Goal: Find contact information: Find contact information

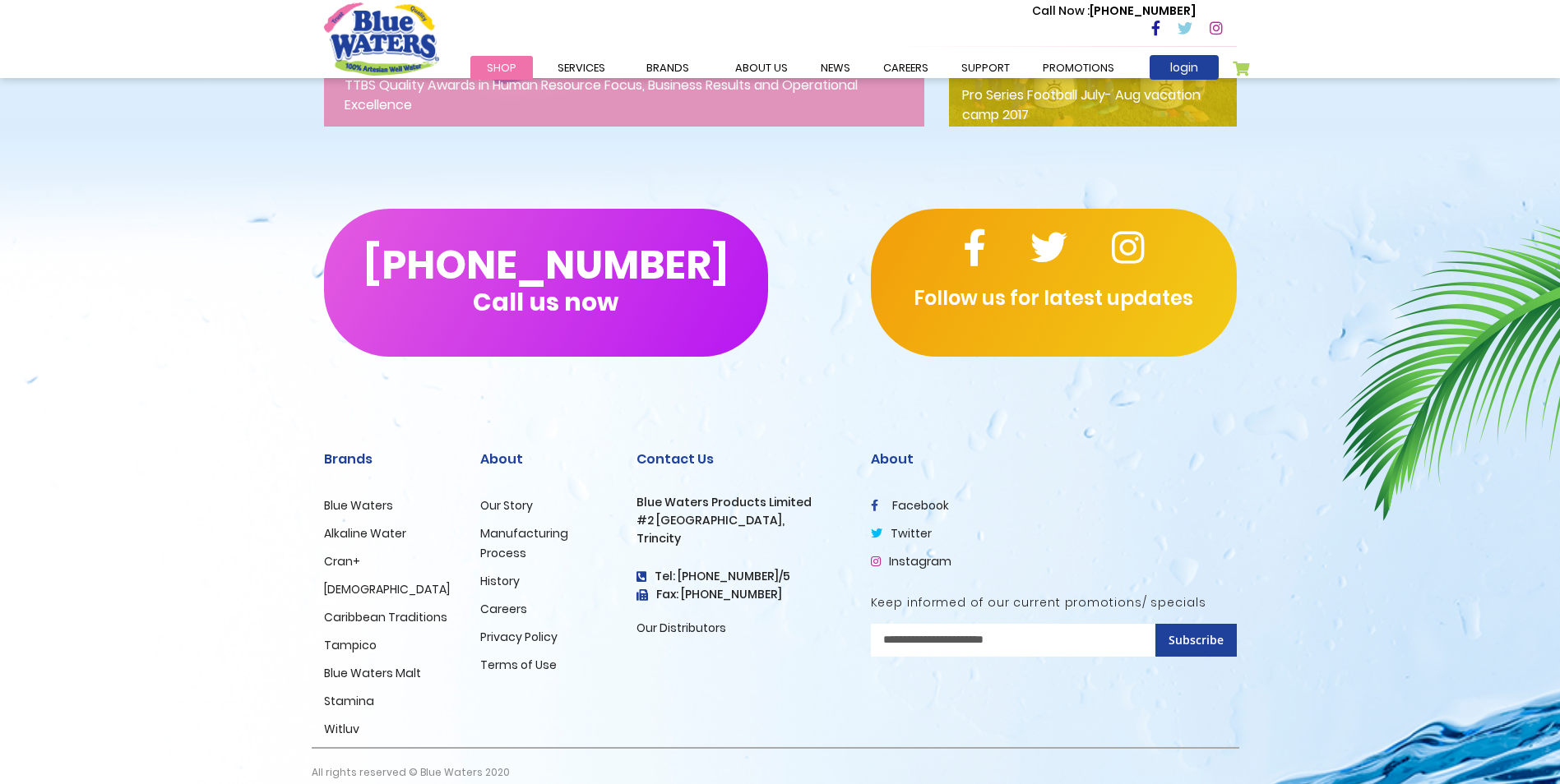
scroll to position [2646, 0]
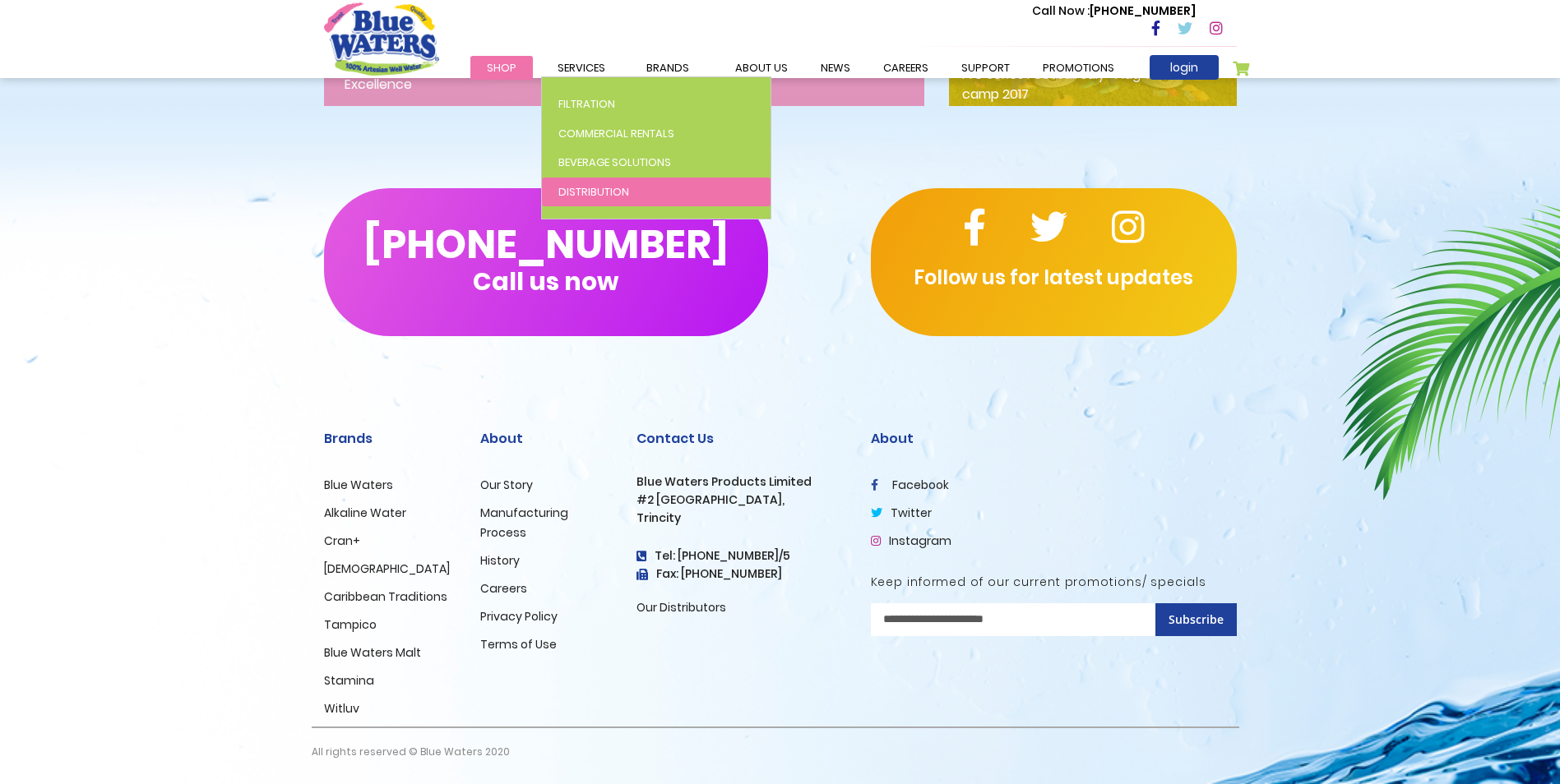
click at [579, 198] on span "Distribution" at bounding box center [593, 192] width 70 height 15
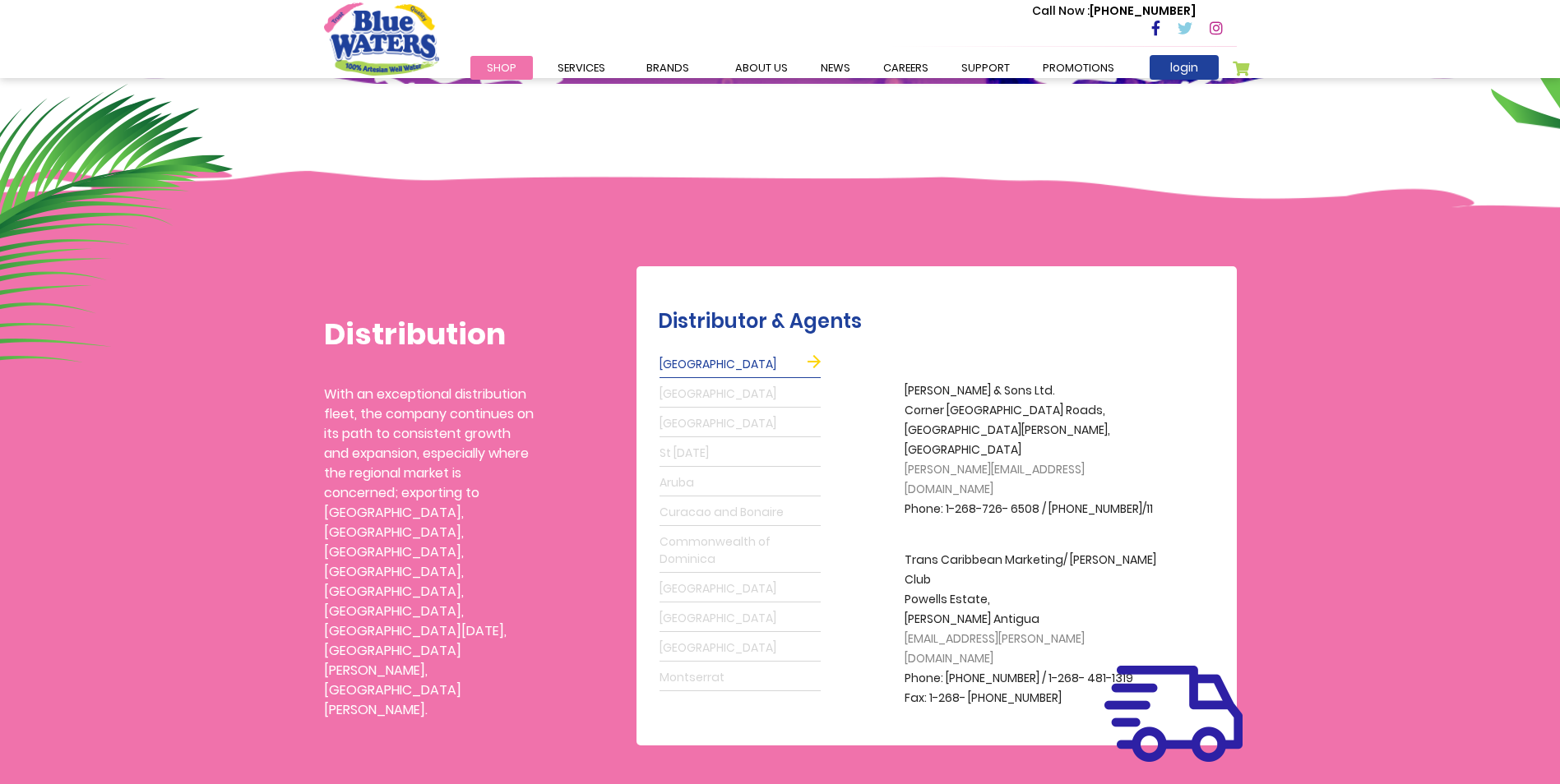
scroll to position [247, 0]
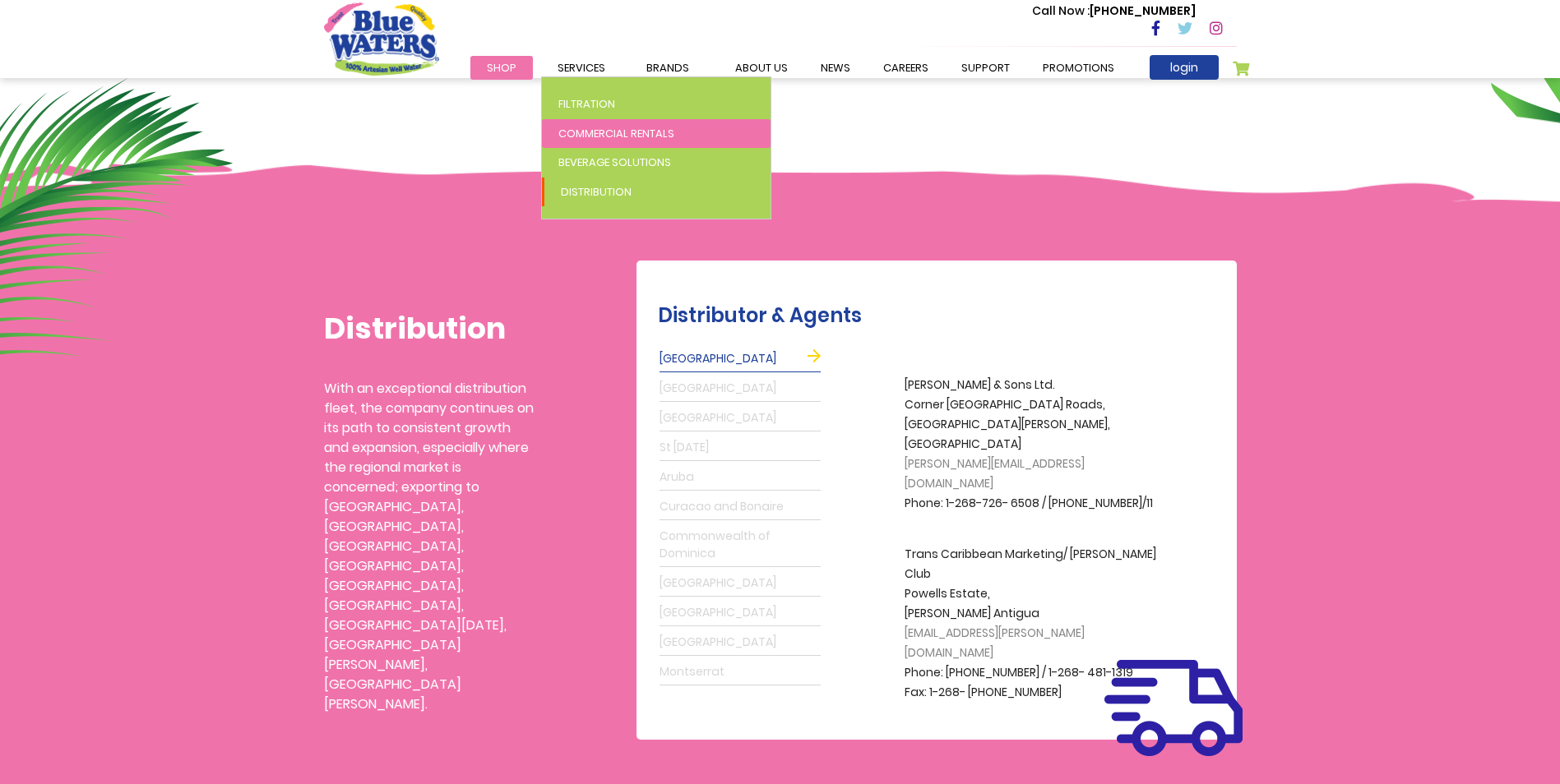
click at [615, 129] on span "Commercial Rentals" at bounding box center [615, 134] width 116 height 15
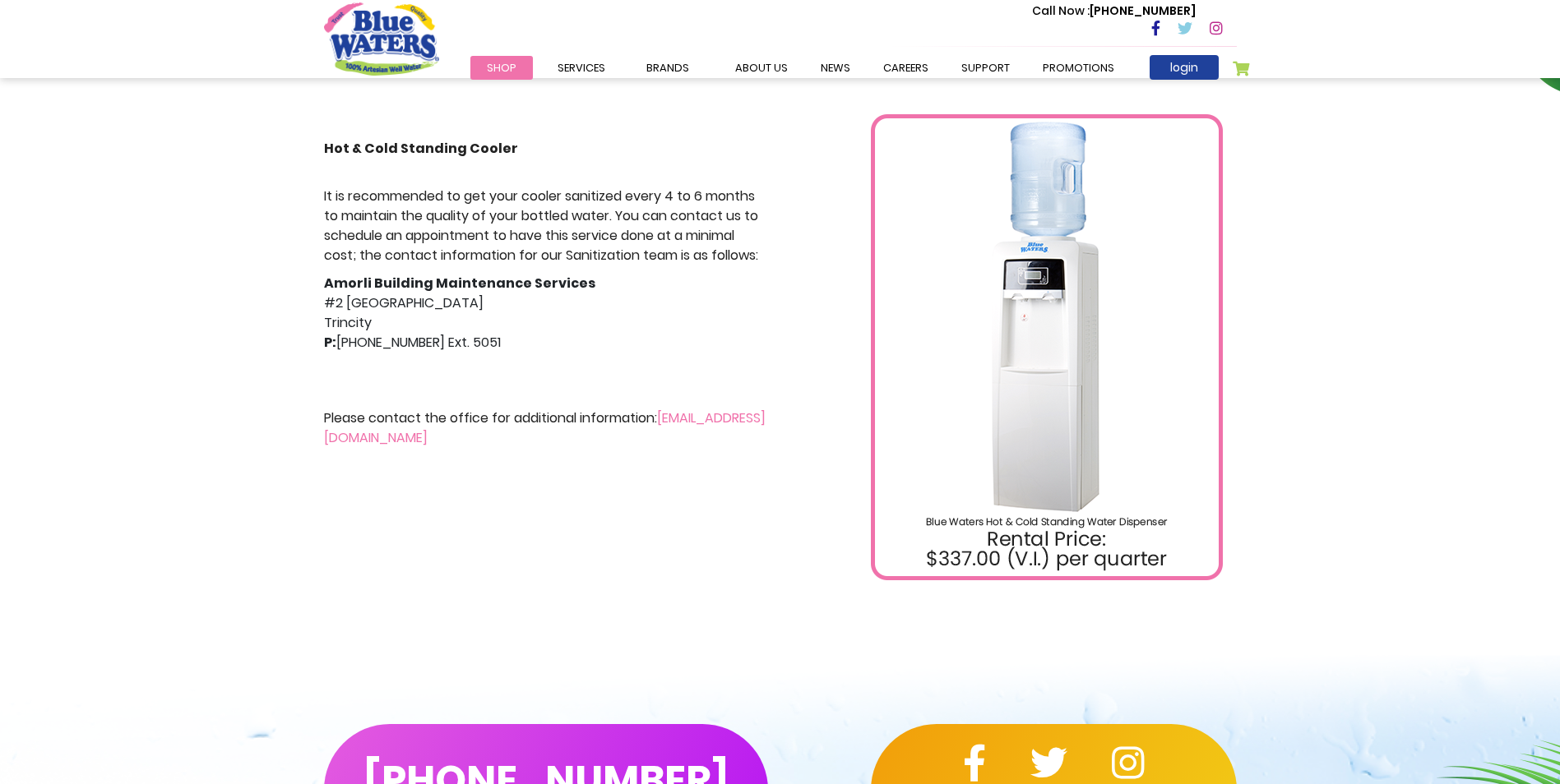
scroll to position [411, 0]
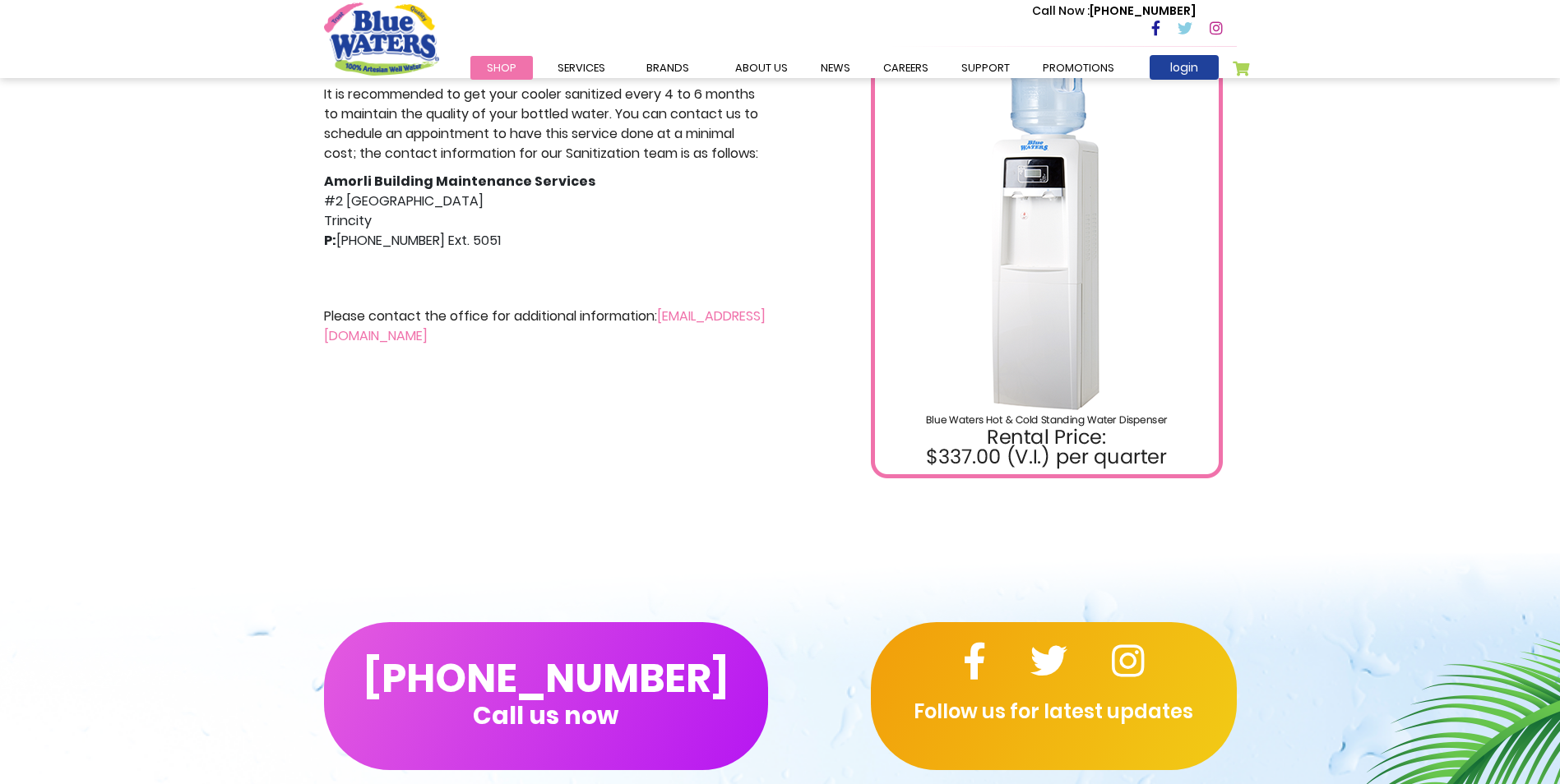
click at [550, 336] on link "[EMAIL_ADDRESS][DOMAIN_NAME]" at bounding box center [544, 326] width 441 height 39
click at [640, 260] on div "It is recommended to get your cooler sanitized every 4 to 6 months to maintain …" at bounding box center [546, 215] width 444 height 261
click at [51, 39] on header "Toggle Nav Call Now : (868) 640-8824 Menu Shop Services Filtration Commercial R…" at bounding box center [780, 39] width 1560 height 78
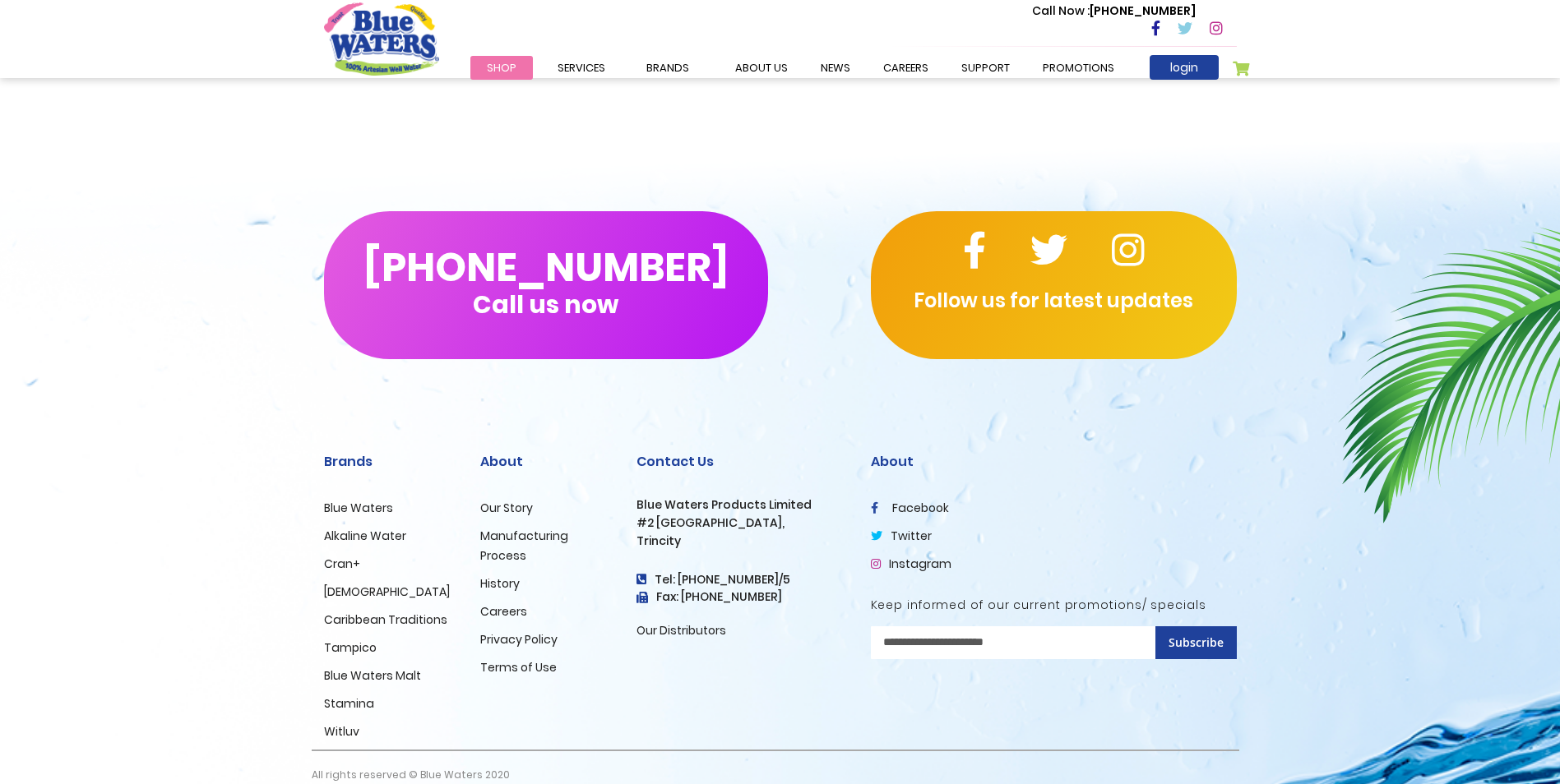
scroll to position [845, 0]
